Goal: Book appointment/travel/reservation

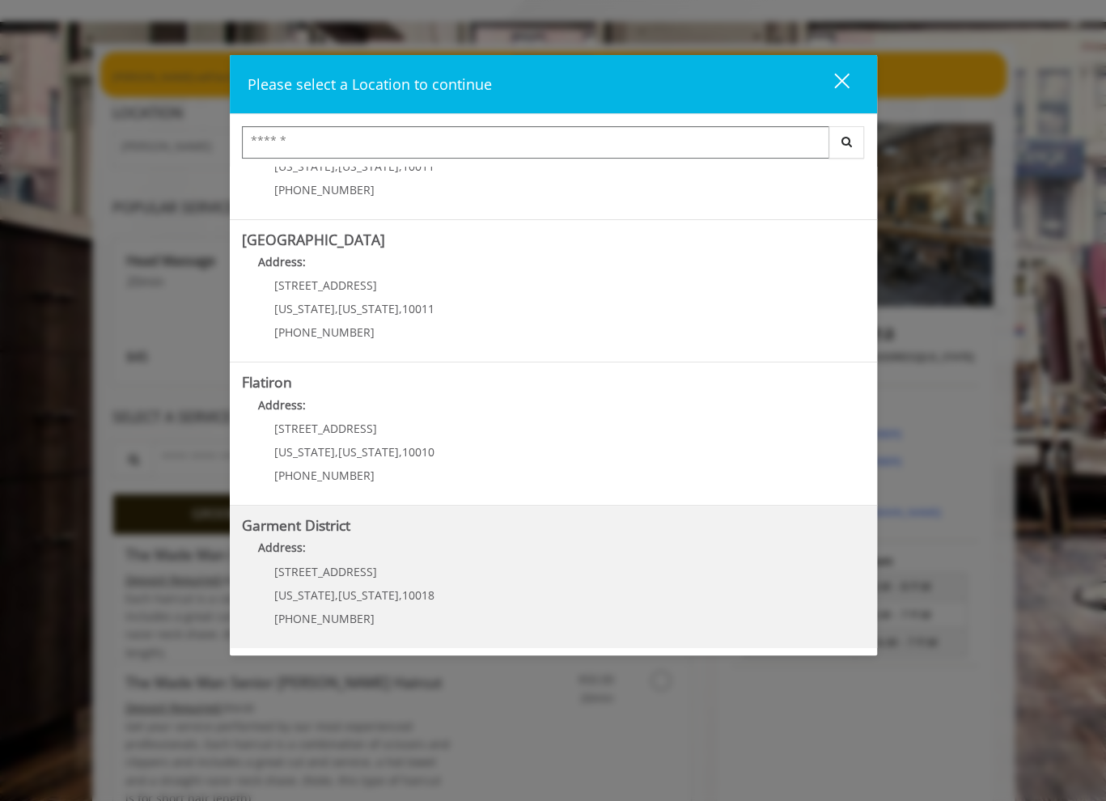
scroll to position [162, 0]
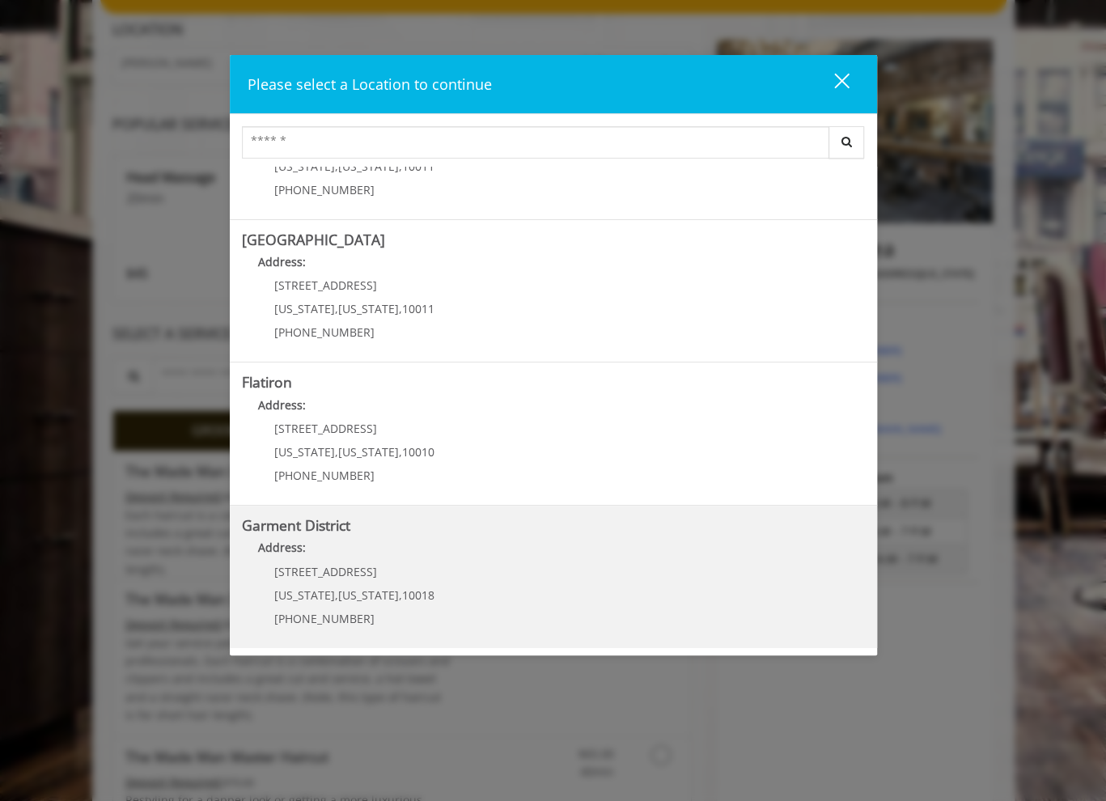
click at [393, 558] on District "Address:" at bounding box center [553, 552] width 623 height 26
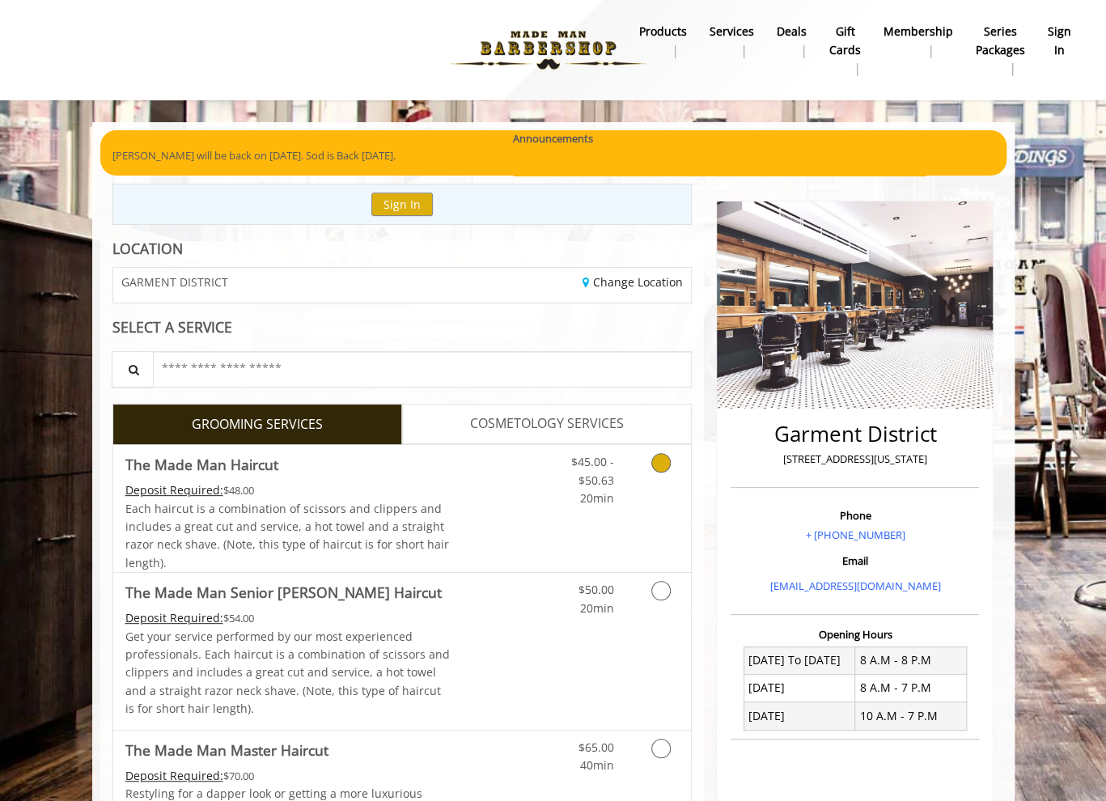
click at [493, 495] on link "Discounted Price" at bounding box center [498, 508] width 96 height 127
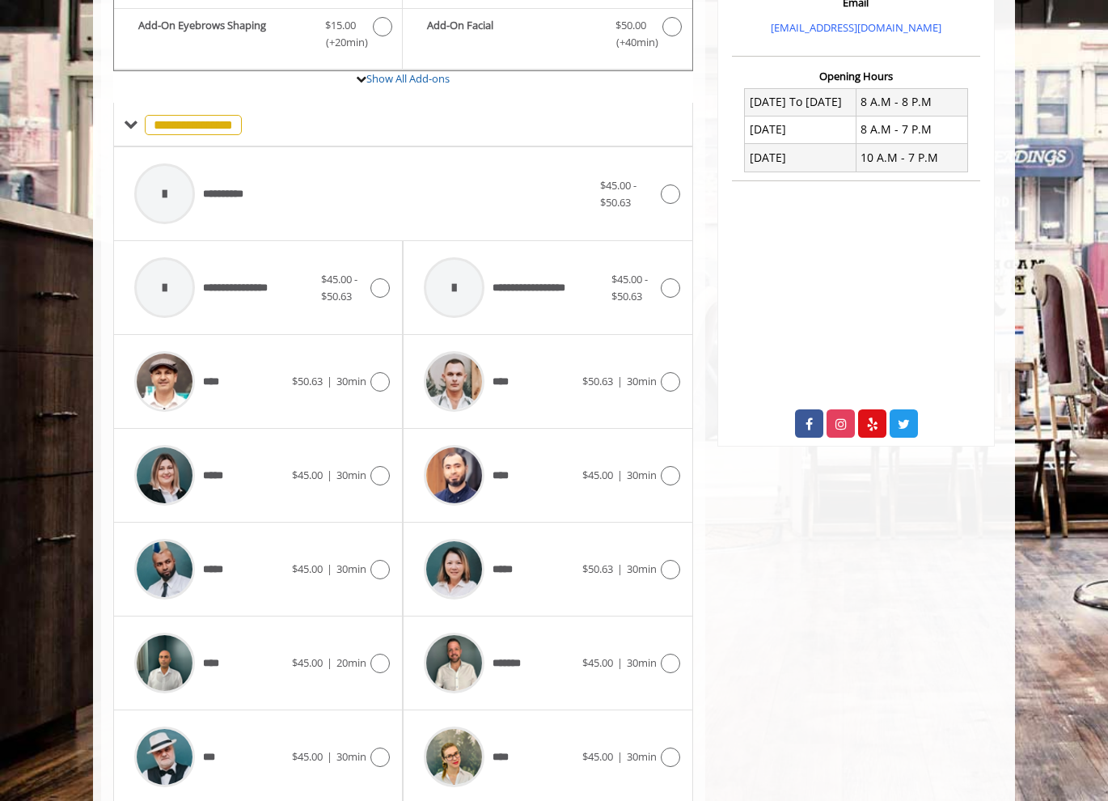
scroll to position [612, 0]
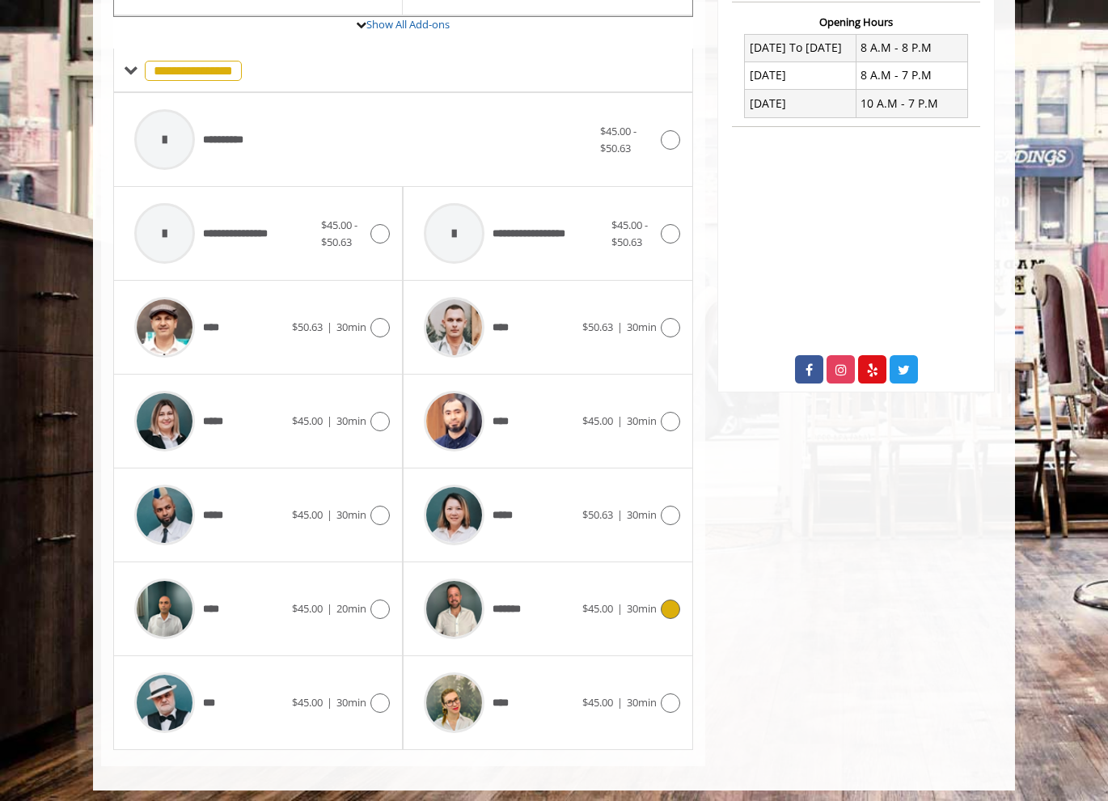
click at [573, 615] on div "*******" at bounding box center [499, 608] width 166 height 77
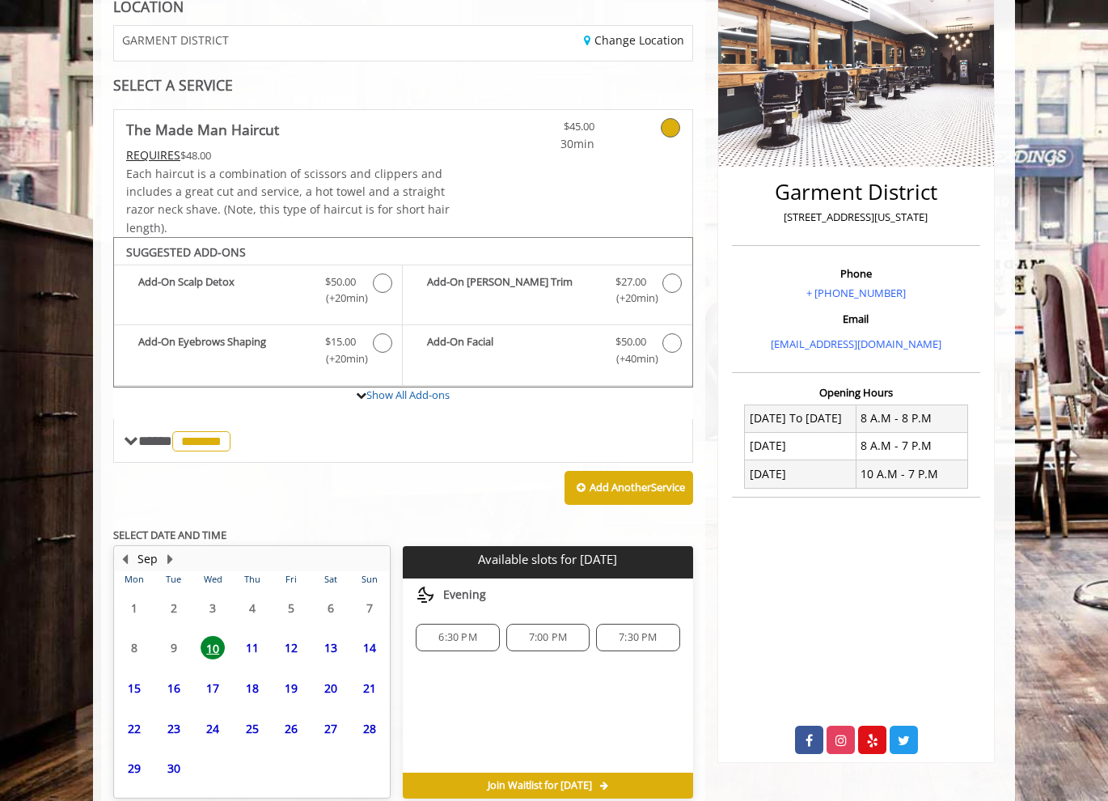
scroll to position [315, 0]
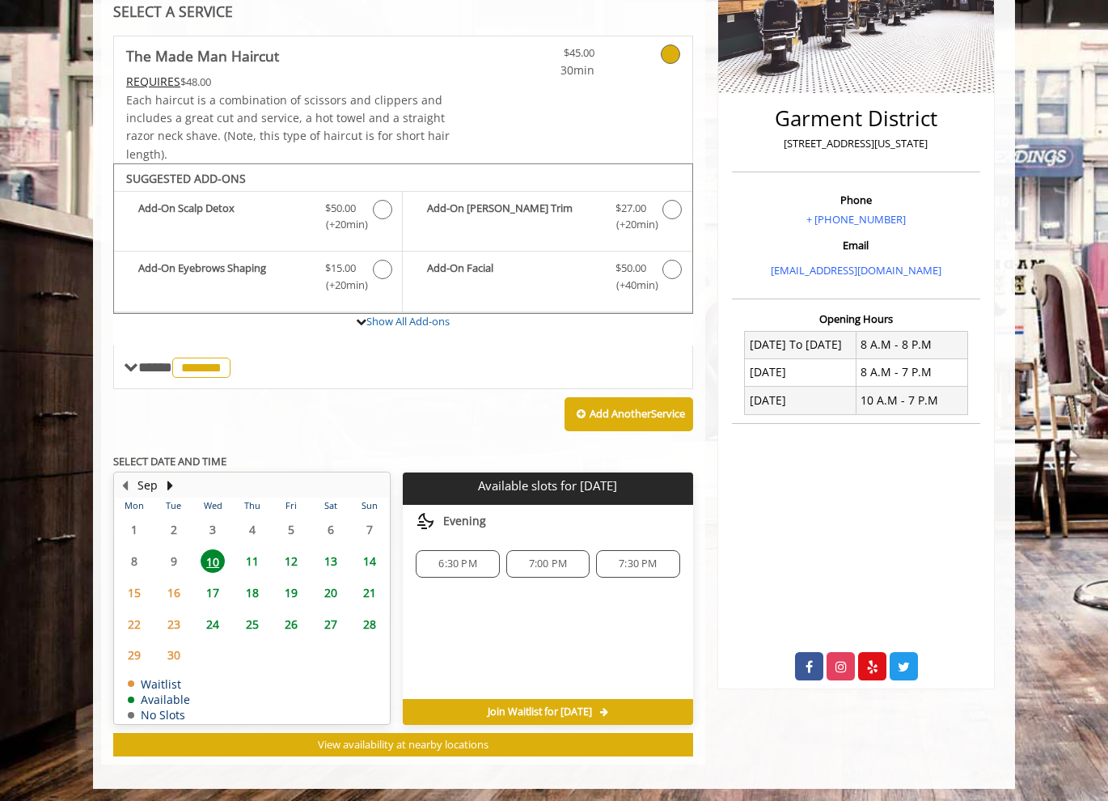
click at [461, 557] on span "6:30 PM" at bounding box center [457, 563] width 38 height 13
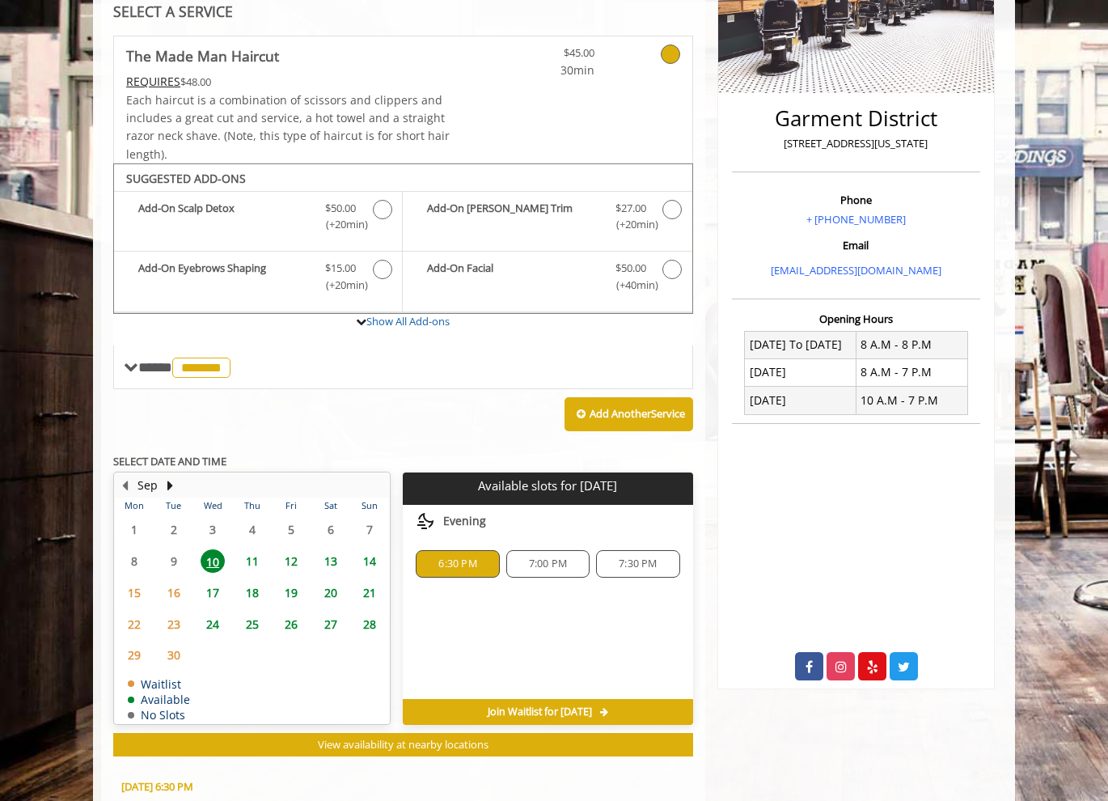
scroll to position [607, 0]
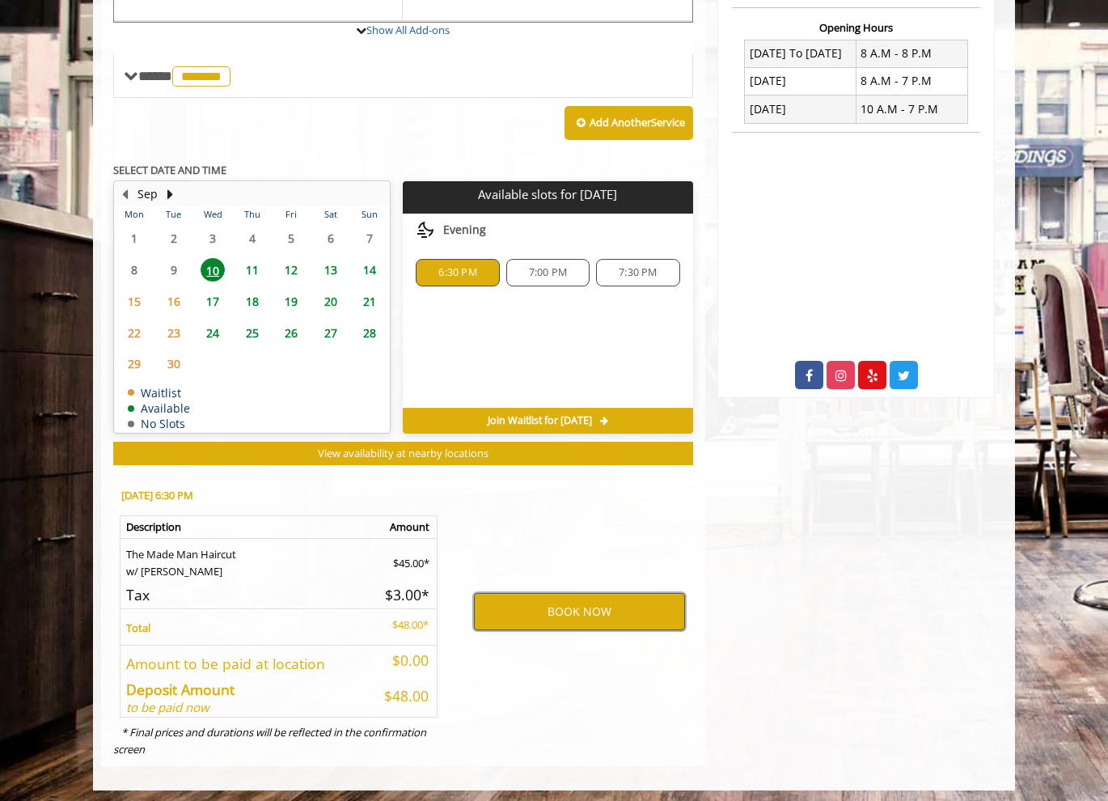
click at [543, 596] on button "BOOK NOW" at bounding box center [579, 611] width 211 height 37
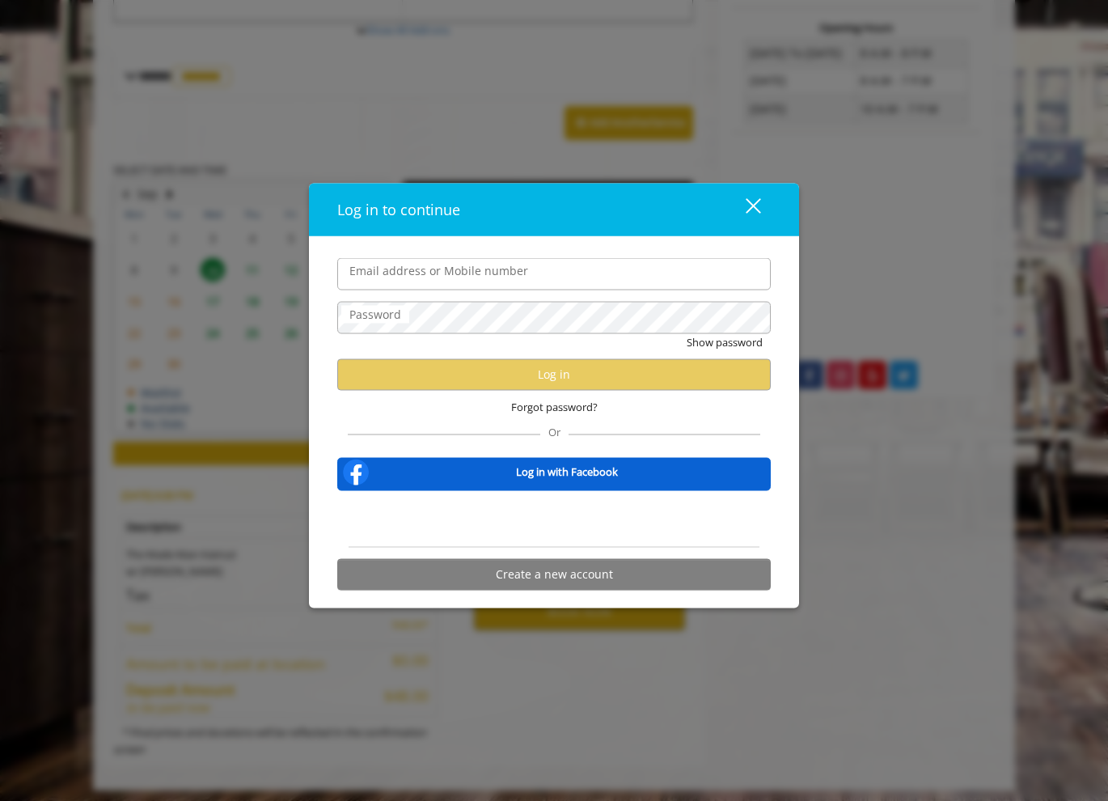
click at [376, 268] on input "Email address or Mobile number" at bounding box center [554, 274] width 434 height 32
type input "**"
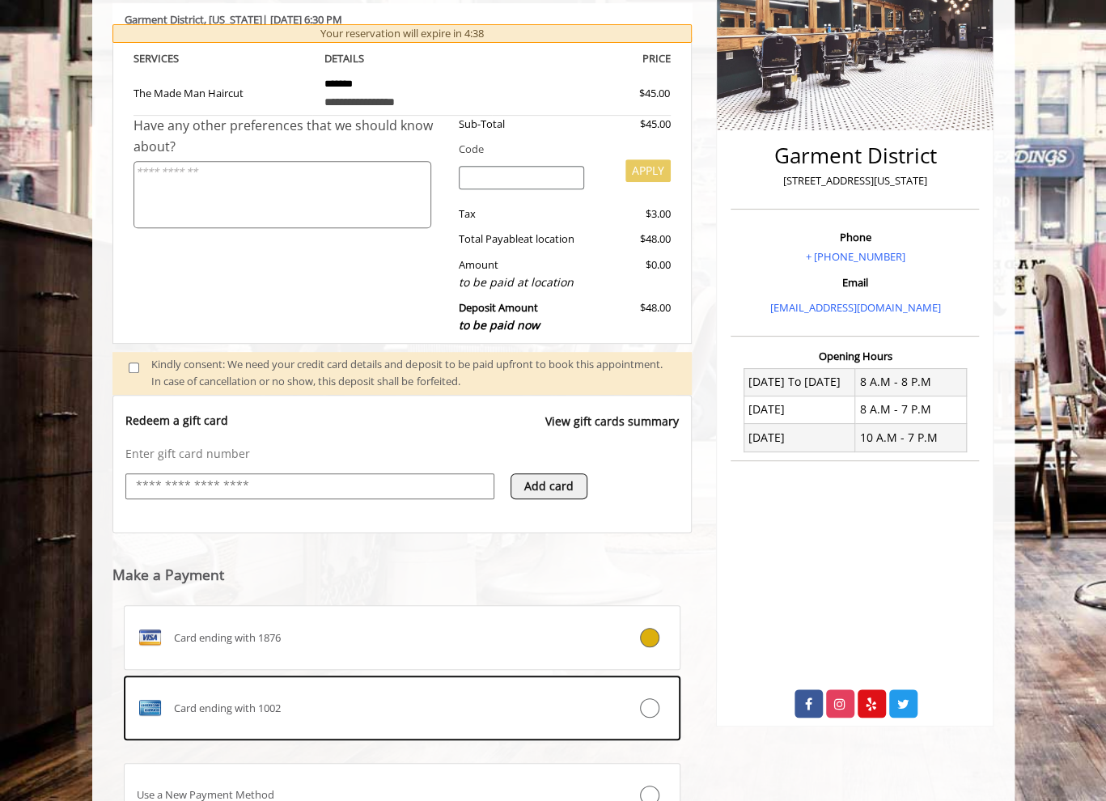
scroll to position [421, 0]
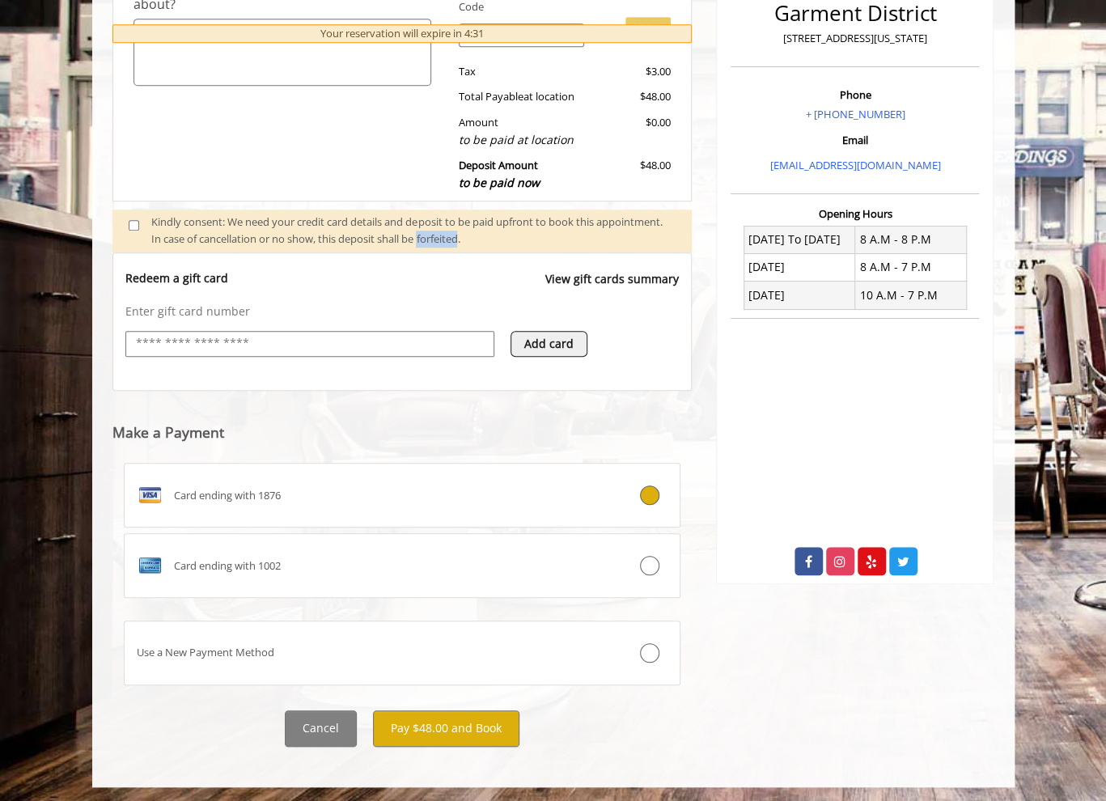
drag, startPoint x: 534, startPoint y: 239, endPoint x: 490, endPoint y: 238, distance: 43.7
click at [490, 238] on div "Kindly consent: We need your credit card details and deposit to be paid upfront…" at bounding box center [413, 231] width 524 height 34
